Goal: Transaction & Acquisition: Purchase product/service

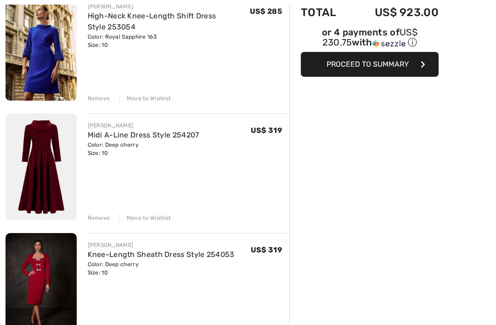
scroll to position [128, 0]
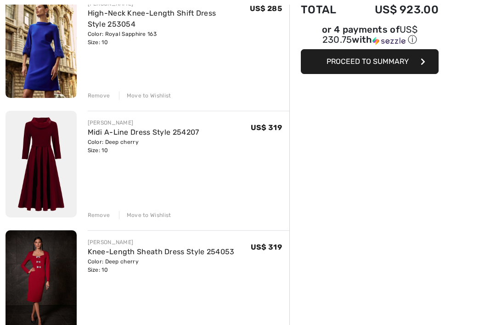
click at [45, 267] on img at bounding box center [41, 283] width 71 height 107
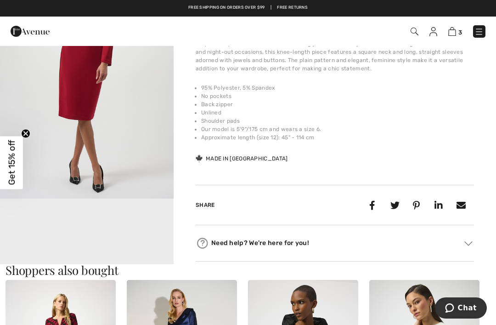
scroll to position [367, 0]
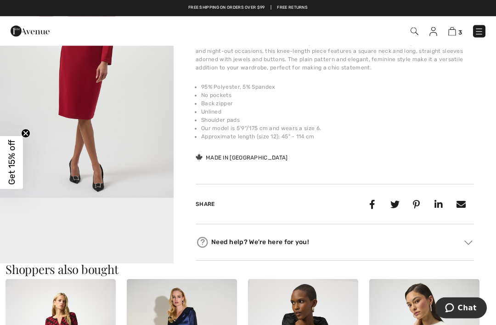
click at [105, 238] on video "Your browser does not support the video tag." at bounding box center [87, 241] width 174 height 87
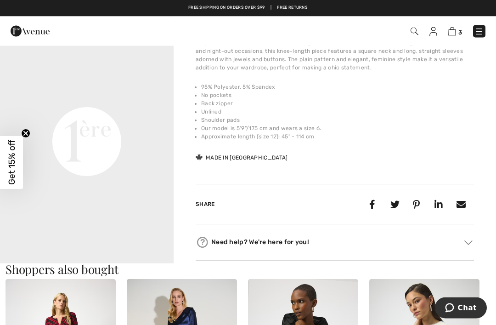
scroll to position [186, 0]
click at [101, 99] on video "Your browser does not support the video tag." at bounding box center [87, 55] width 174 height 87
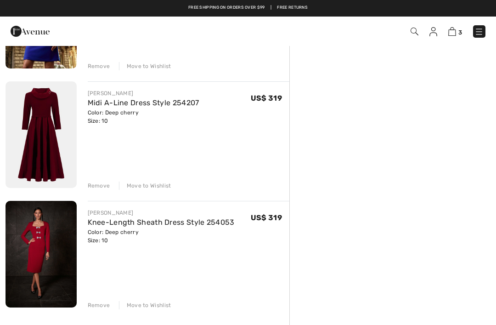
click at [35, 135] on img at bounding box center [41, 134] width 71 height 107
click at [35, 137] on img at bounding box center [41, 134] width 71 height 107
click at [45, 129] on img at bounding box center [41, 134] width 71 height 107
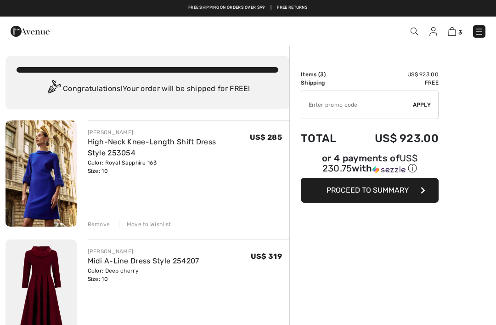
checkbox input "true"
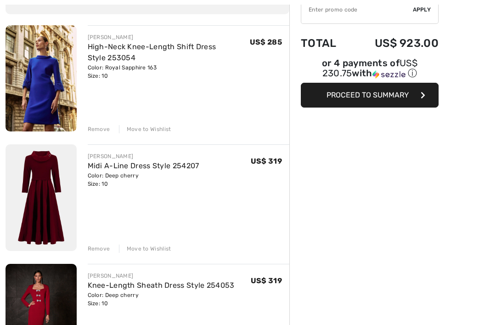
scroll to position [96, 0]
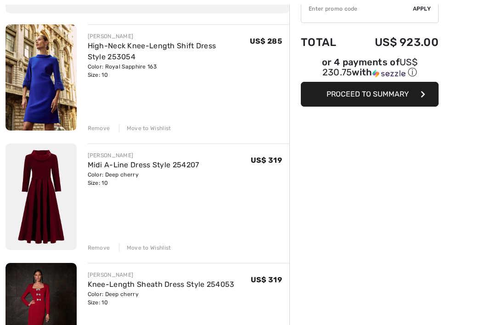
click at [102, 124] on div "Remove" at bounding box center [99, 128] width 22 height 8
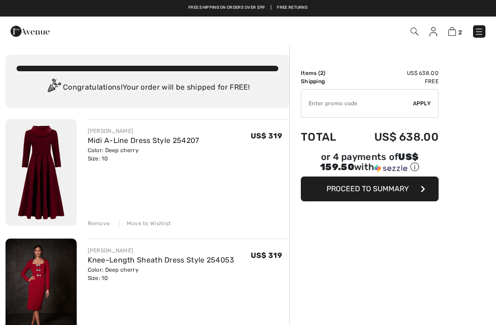
scroll to position [0, 0]
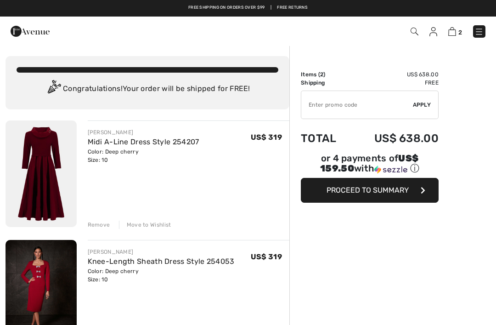
click at [375, 193] on span "Proceed to Summary" at bounding box center [367, 190] width 82 height 9
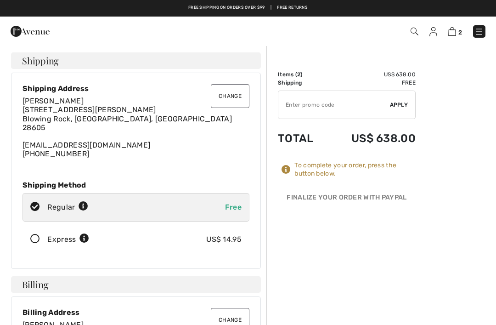
click at [230, 91] on button "Change" at bounding box center [230, 96] width 39 height 24
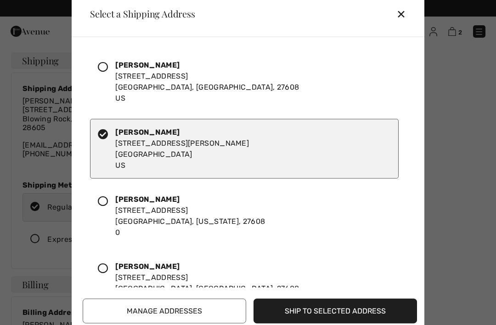
click at [103, 66] on icon at bounding box center [103, 67] width 10 height 10
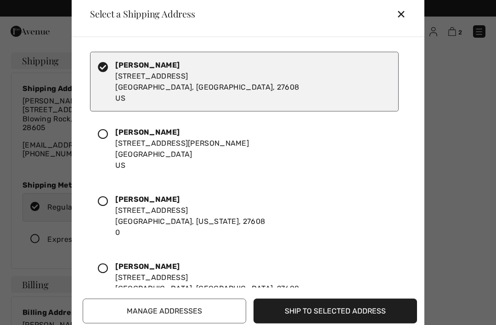
click at [460, 134] on div at bounding box center [248, 162] width 496 height 325
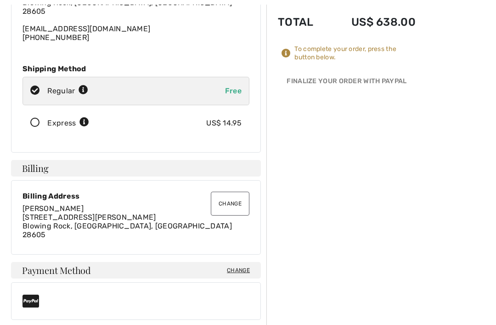
scroll to position [123, 0]
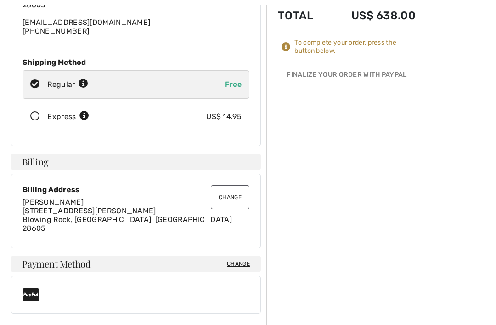
click at [225, 196] on button "Change" at bounding box center [230, 197] width 39 height 24
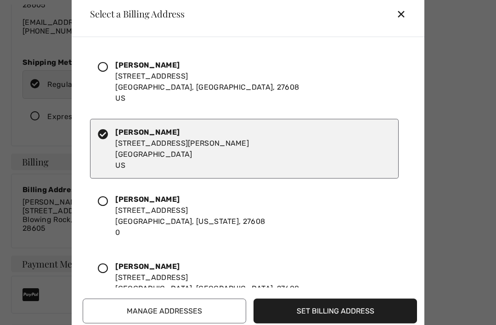
click at [107, 72] on icon at bounding box center [103, 67] width 10 height 10
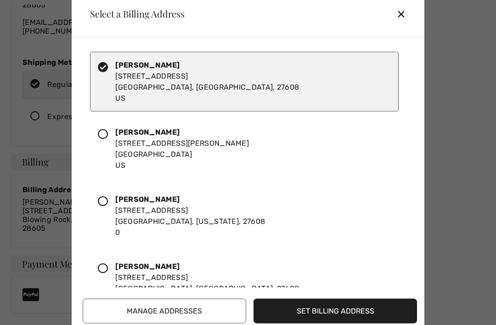
click at [399, 23] on div "✕" at bounding box center [404, 13] width 17 height 19
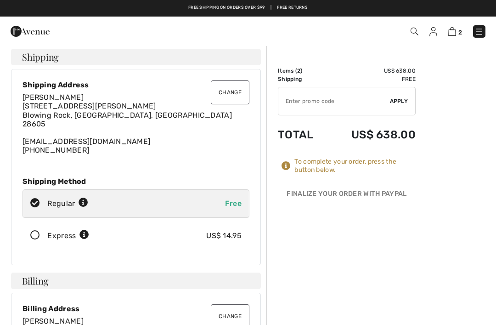
scroll to position [0, 0]
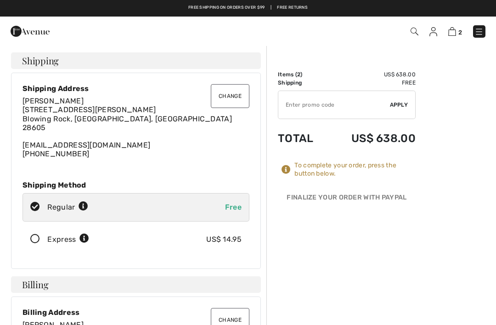
click at [431, 31] on img at bounding box center [433, 31] width 8 height 9
click at [435, 29] on img at bounding box center [433, 31] width 8 height 9
click at [435, 33] on img at bounding box center [433, 31] width 8 height 9
click at [434, 33] on img at bounding box center [433, 31] width 8 height 9
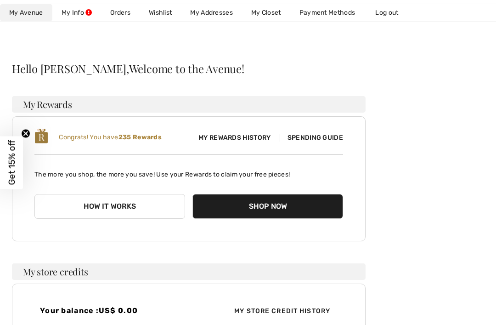
scroll to position [48, 0]
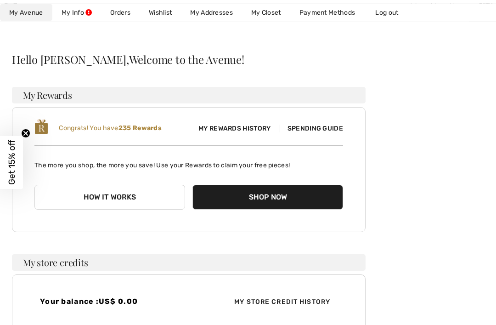
click at [139, 200] on button "How it works" at bounding box center [109, 197] width 151 height 25
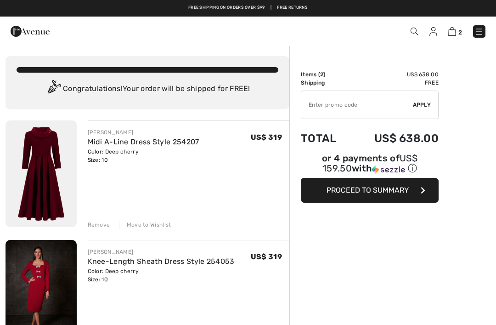
click at [367, 197] on button "Proceed to Summary" at bounding box center [370, 190] width 138 height 25
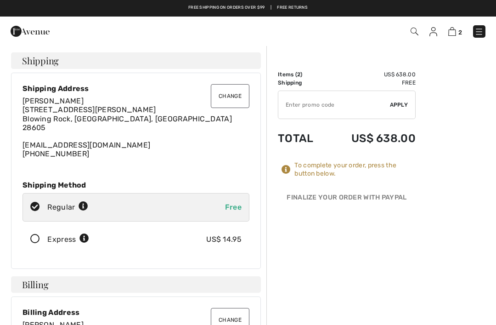
click at [229, 95] on button "Change" at bounding box center [230, 96] width 39 height 24
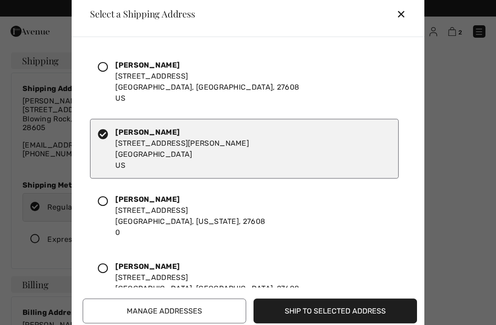
click at [101, 64] on icon at bounding box center [103, 67] width 10 height 10
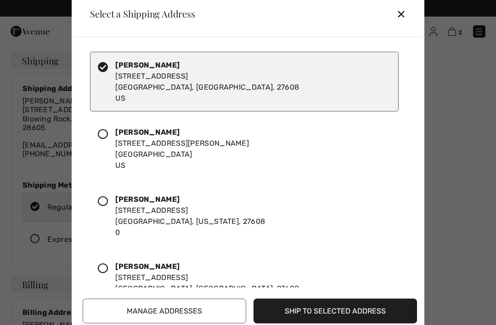
click at [330, 318] on button "Ship to Selected Address" at bounding box center [334, 310] width 163 height 25
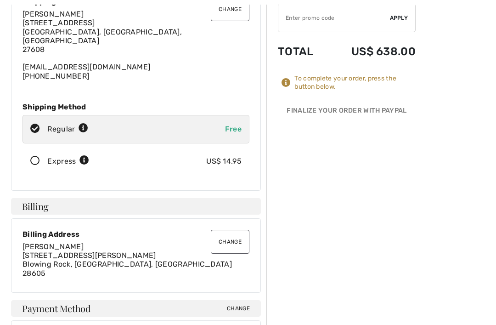
click at [231, 233] on button "Change" at bounding box center [230, 242] width 39 height 24
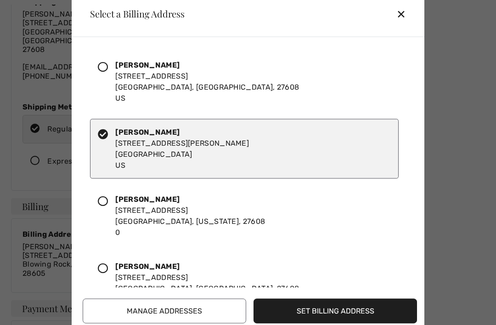
click at [105, 72] on icon at bounding box center [103, 67] width 10 height 10
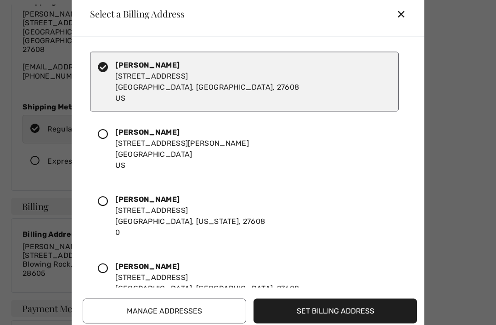
click at [340, 323] on button "Set Billing Address" at bounding box center [334, 310] width 163 height 25
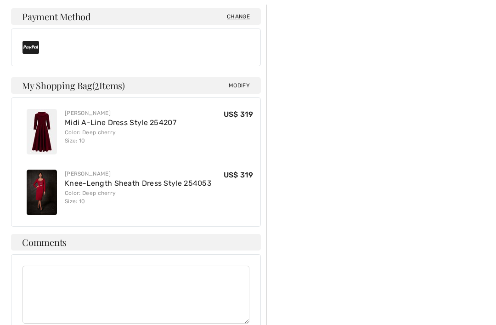
scroll to position [402, 0]
